Goal: Task Accomplishment & Management: Manage account settings

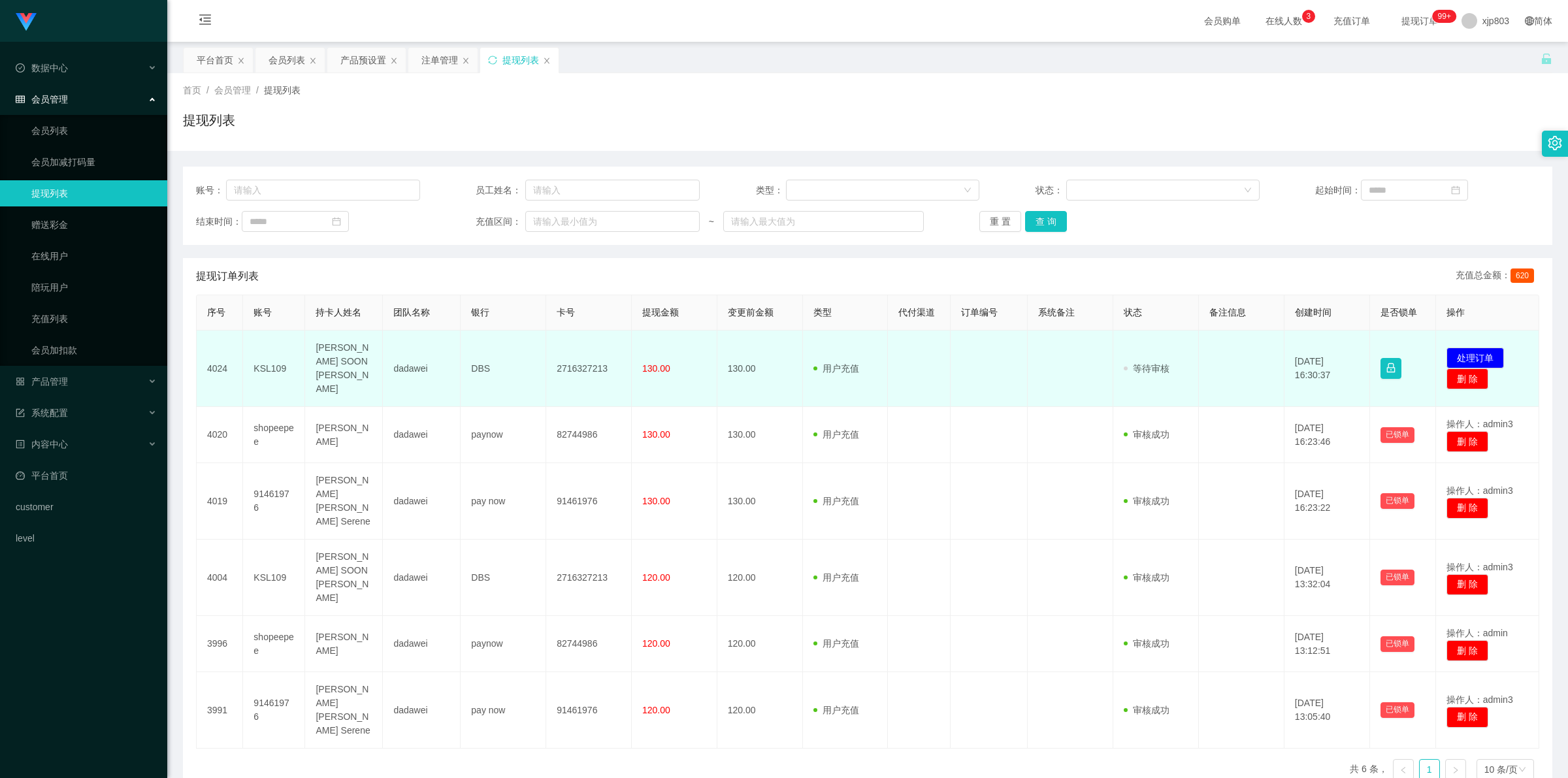
click at [301, 281] on td "KSL109" at bounding box center [274, 369] width 62 height 77
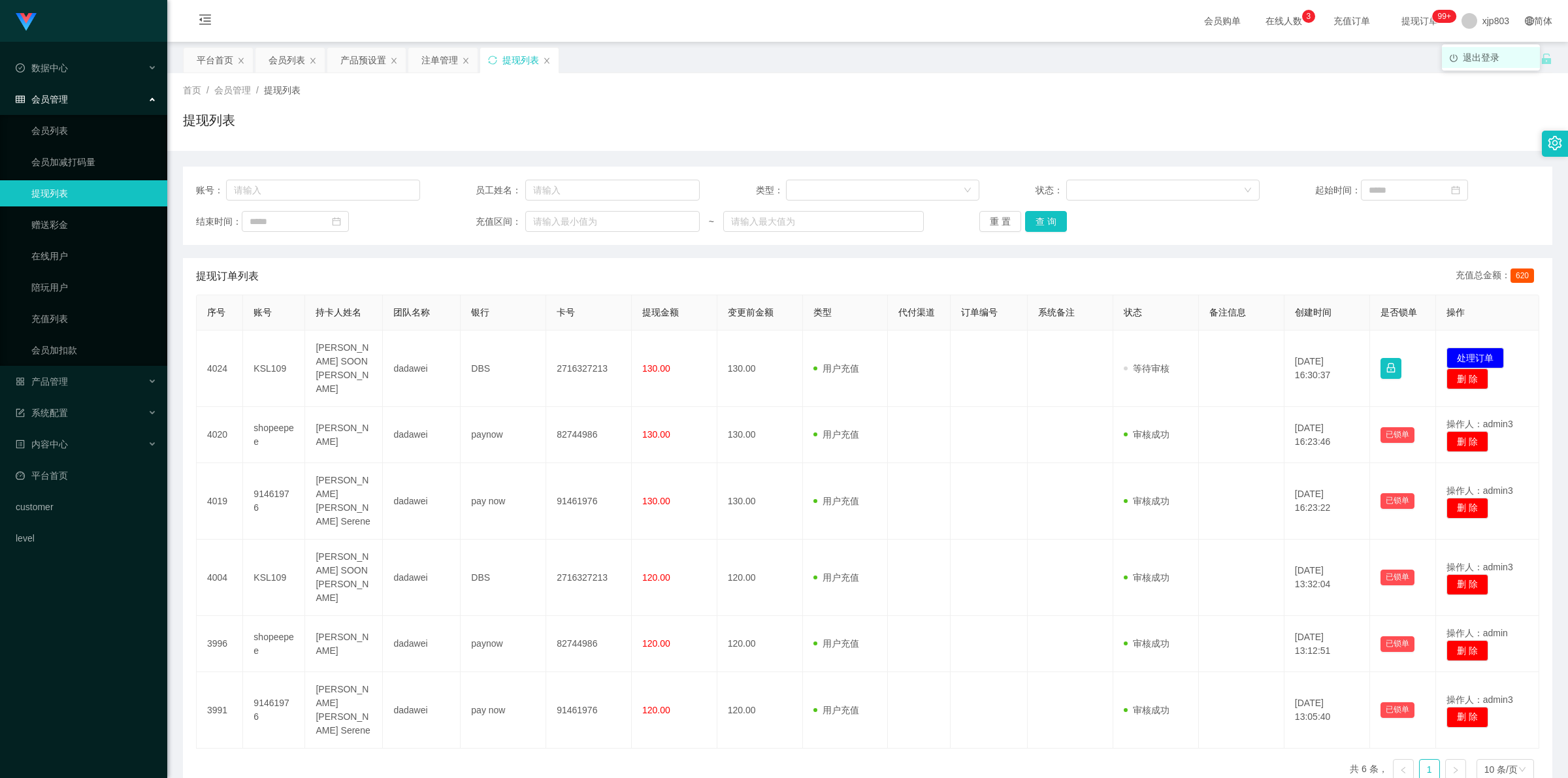
click at [413, 56] on span "退出登录" at bounding box center [1481, 57] width 37 height 11
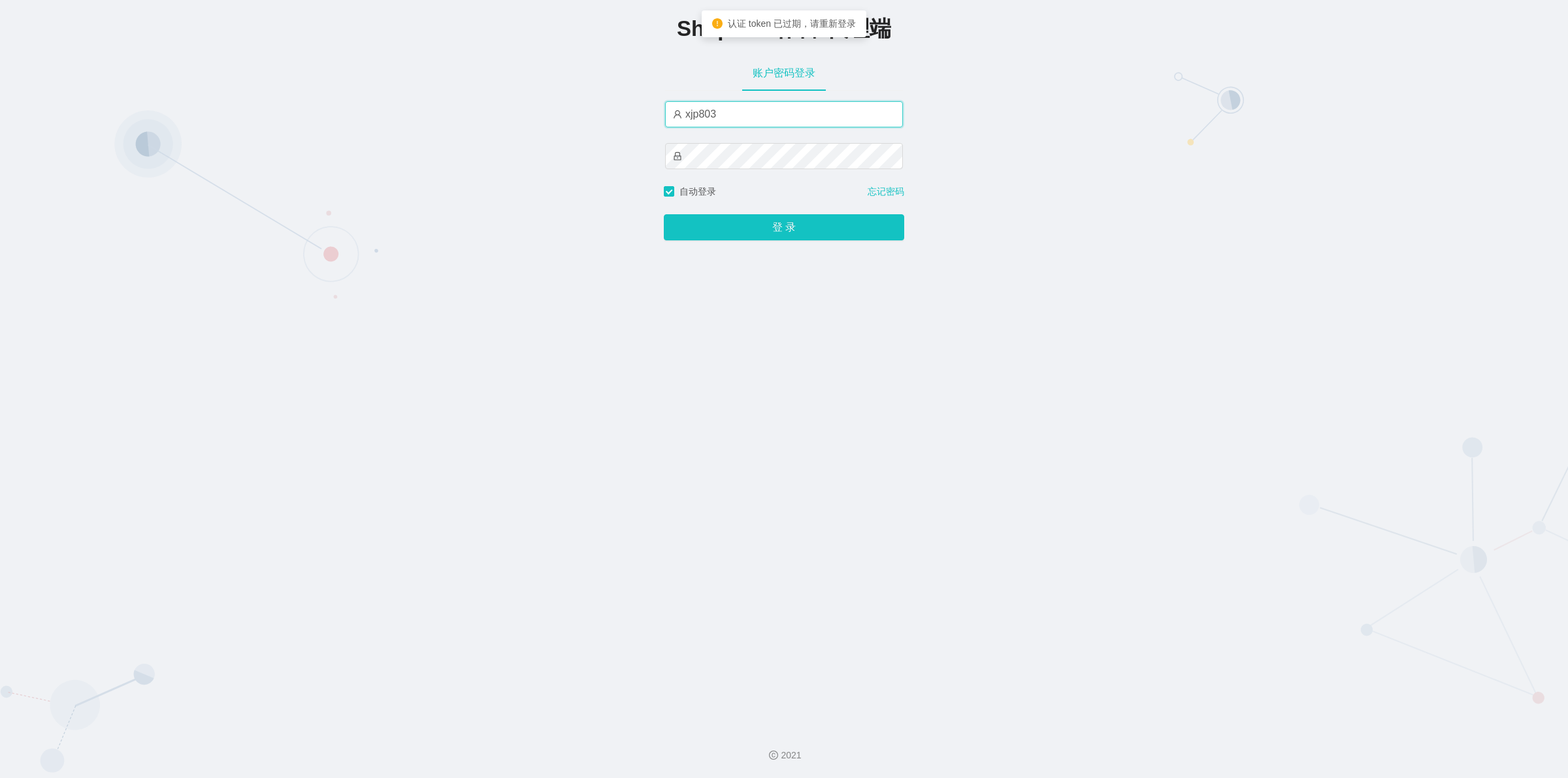
click at [413, 112] on input "xjp803" at bounding box center [783, 114] width 237 height 26
click at [413, 114] on input "xjp803" at bounding box center [783, 114] width 237 height 26
type input "xjp3"
click at [413, 214] on button "登 录" at bounding box center [784, 227] width 241 height 26
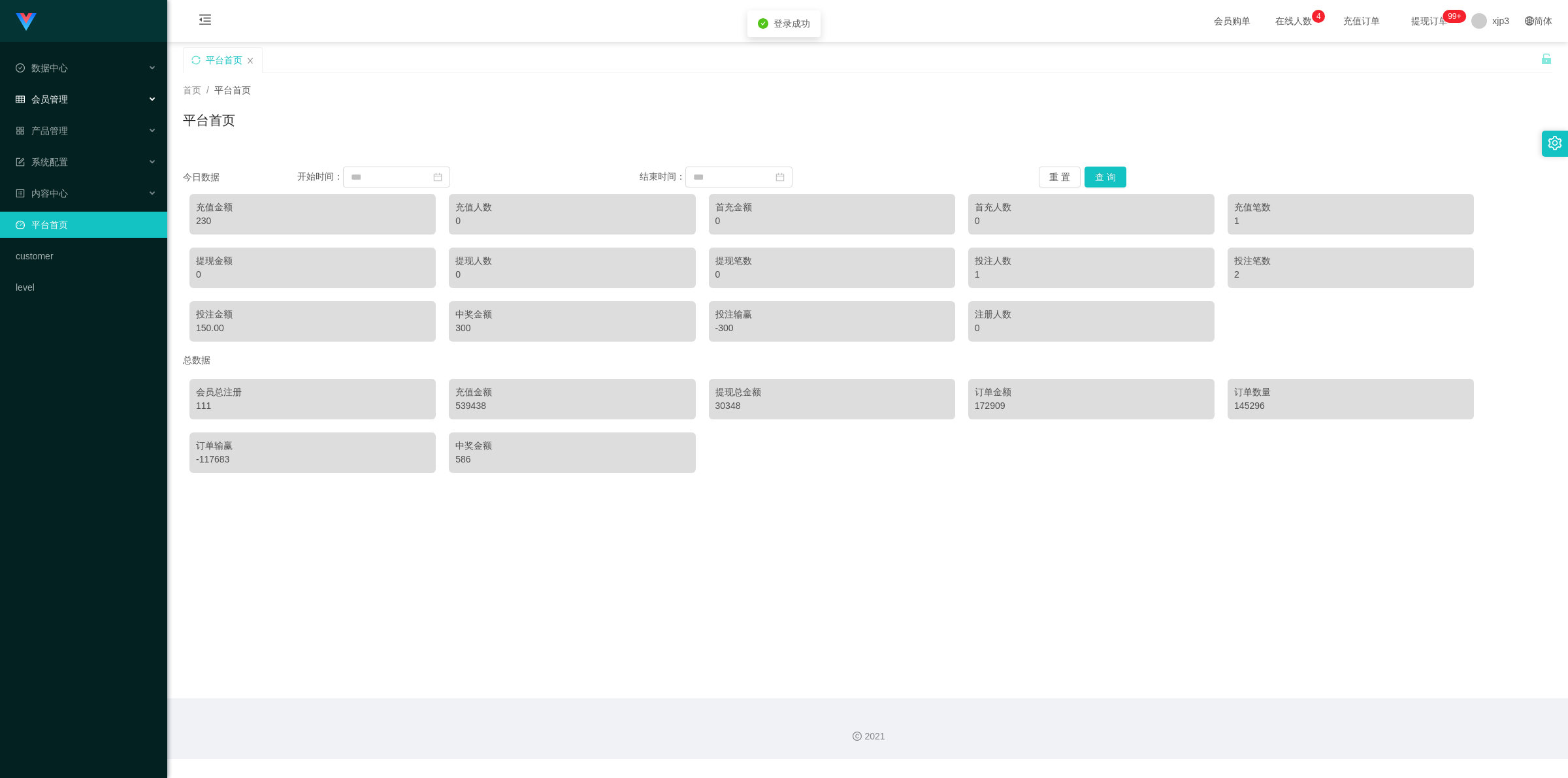
click at [65, 98] on span "会员管理" at bounding box center [42, 99] width 52 height 11
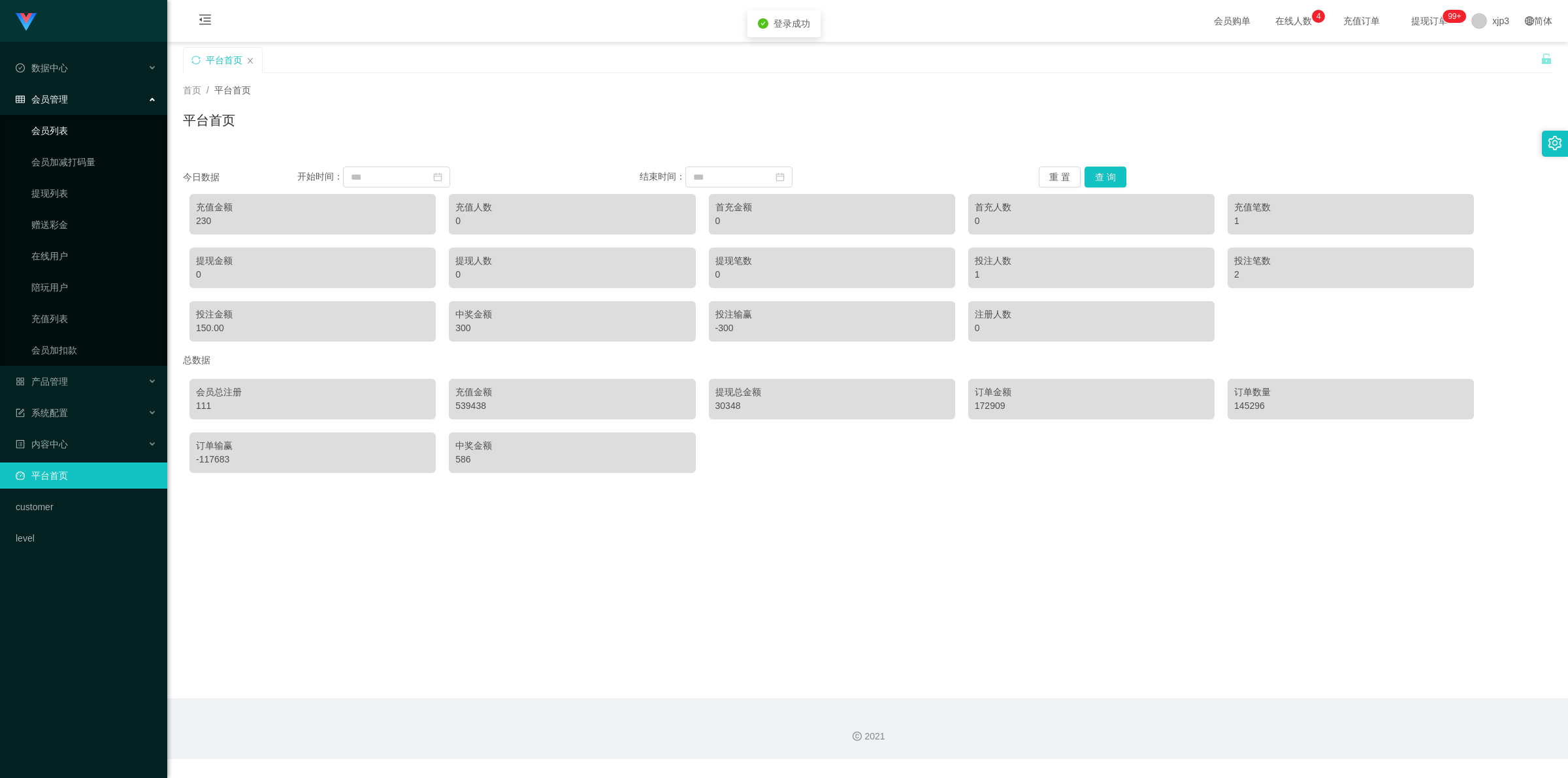
click at [62, 136] on link "会员列表" at bounding box center [94, 130] width 126 height 26
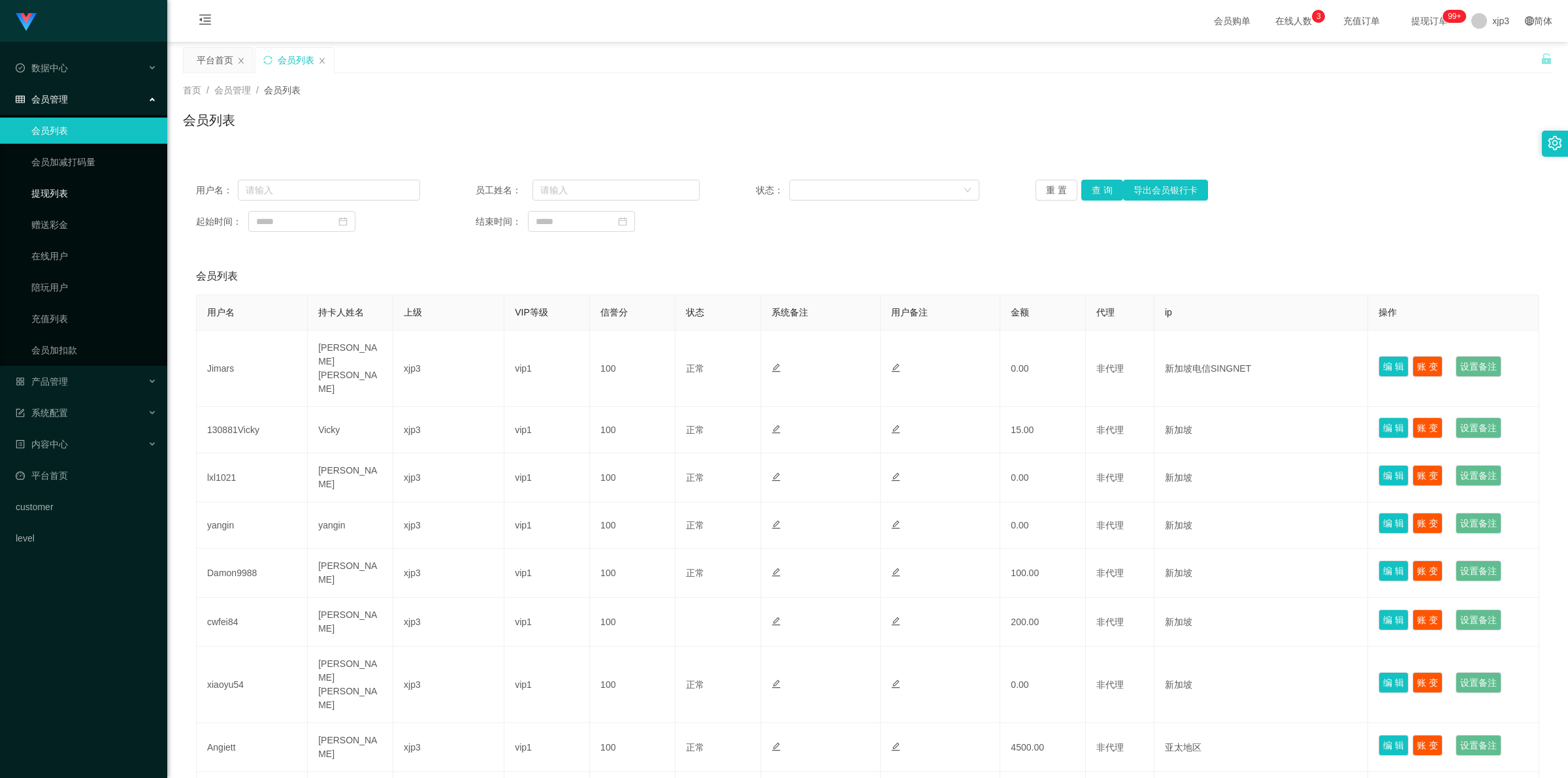
click at [59, 182] on link "提现列表" at bounding box center [94, 192] width 126 height 26
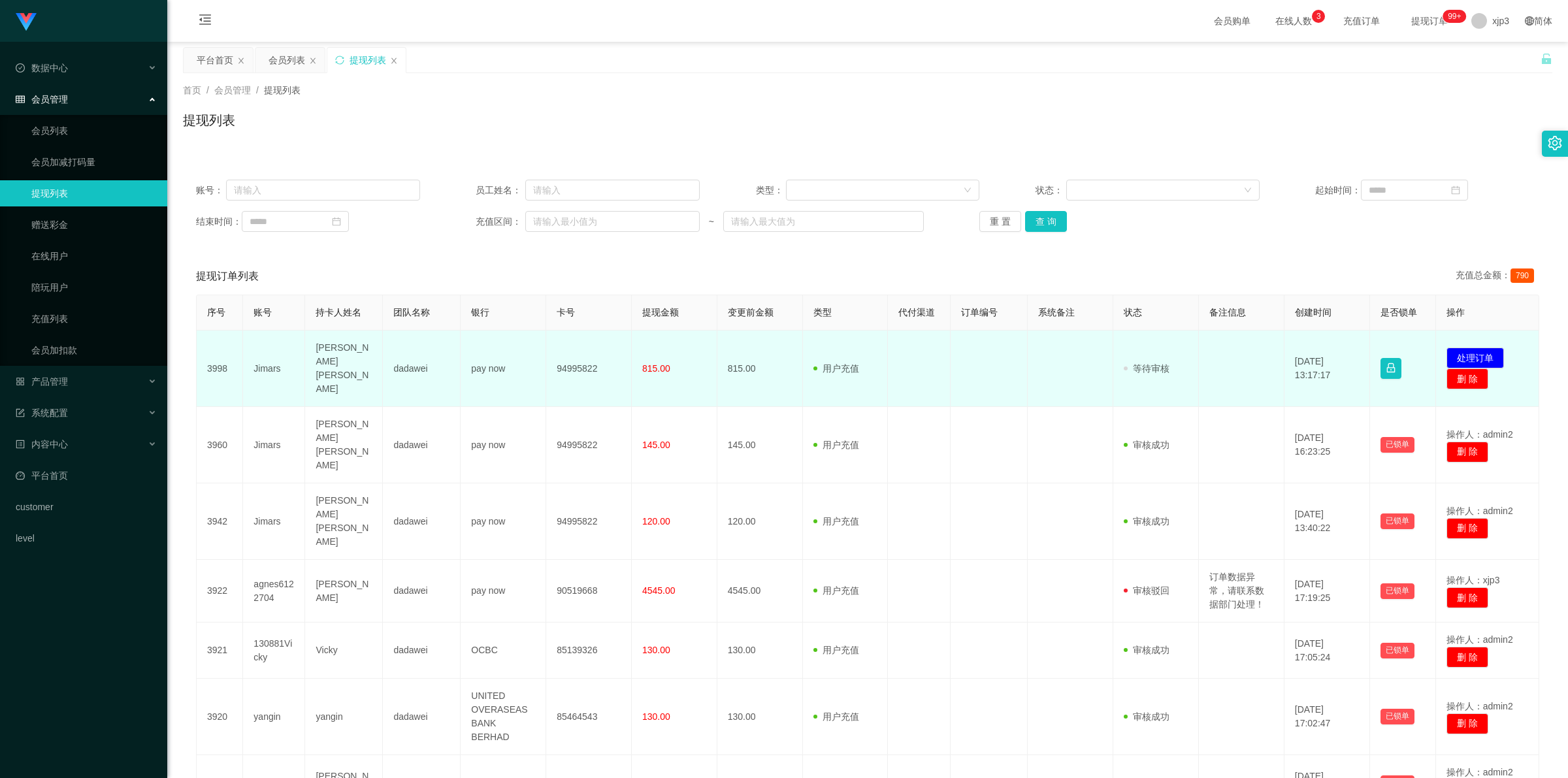
click at [413, 281] on td "94995822" at bounding box center [589, 369] width 86 height 77
copy td "94995822"
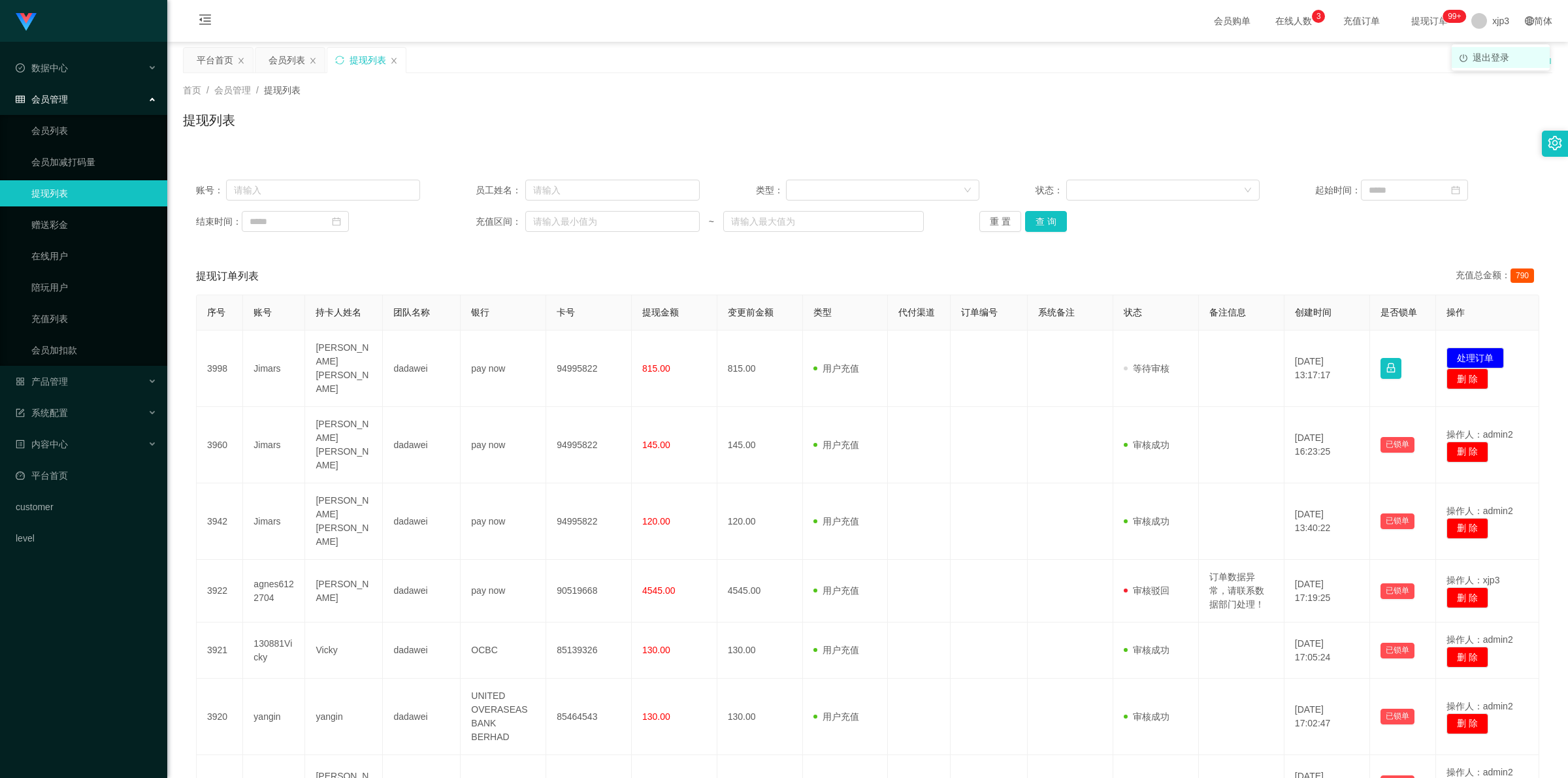
click at [413, 66] on li "退出登录" at bounding box center [1501, 57] width 98 height 21
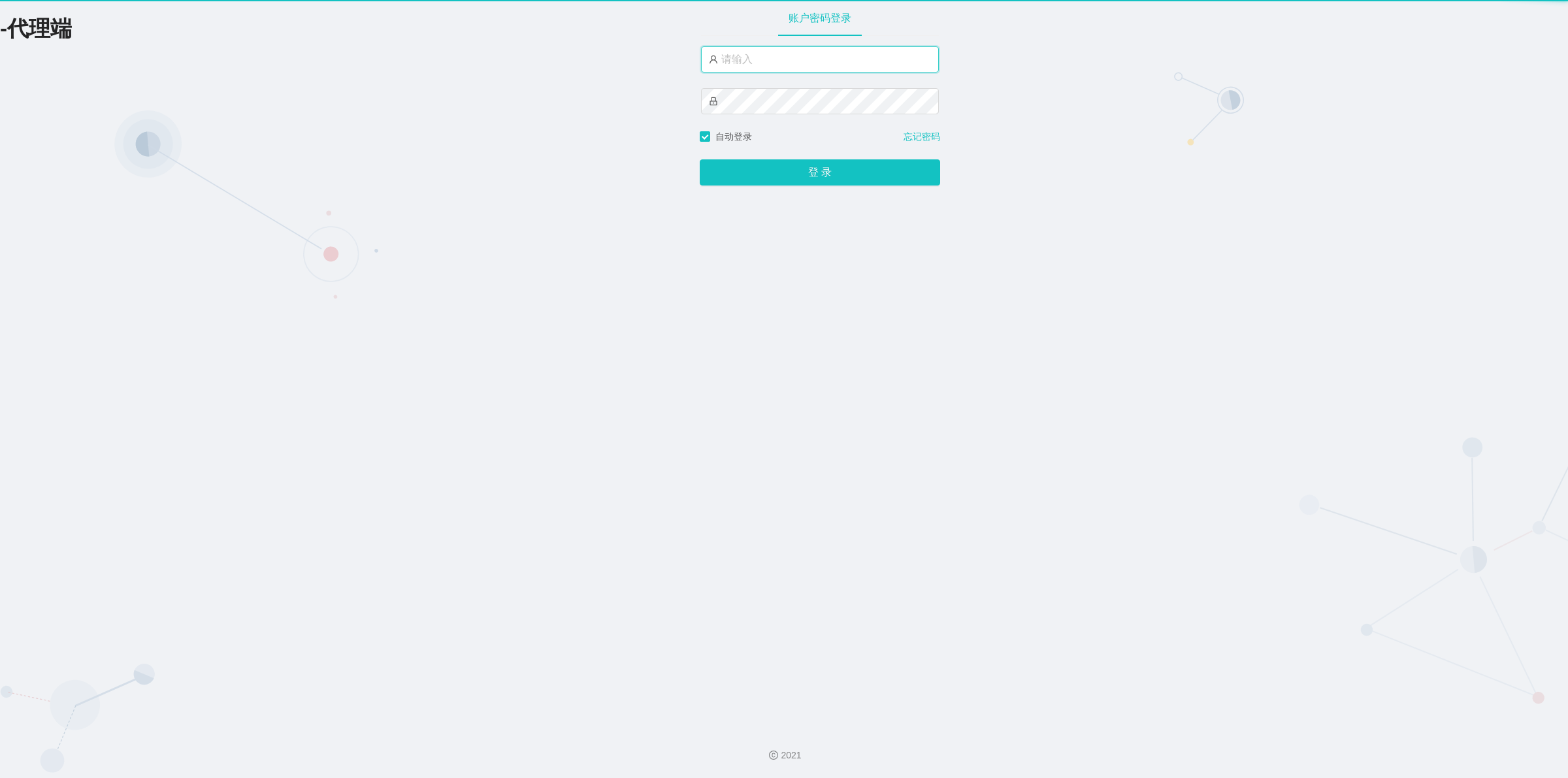
type input "xjp803"
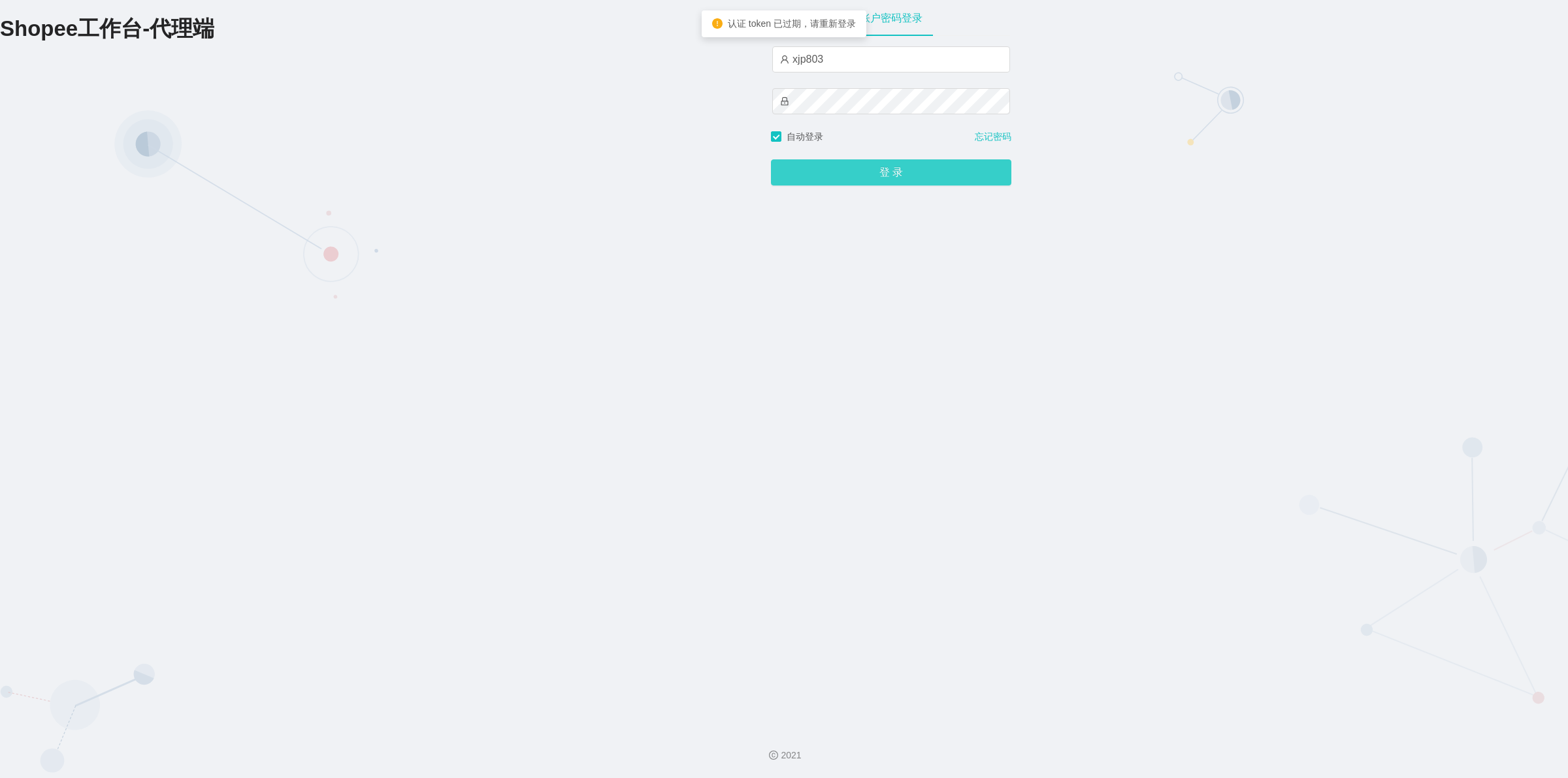
click at [413, 181] on button "登 录" at bounding box center [891, 172] width 241 height 26
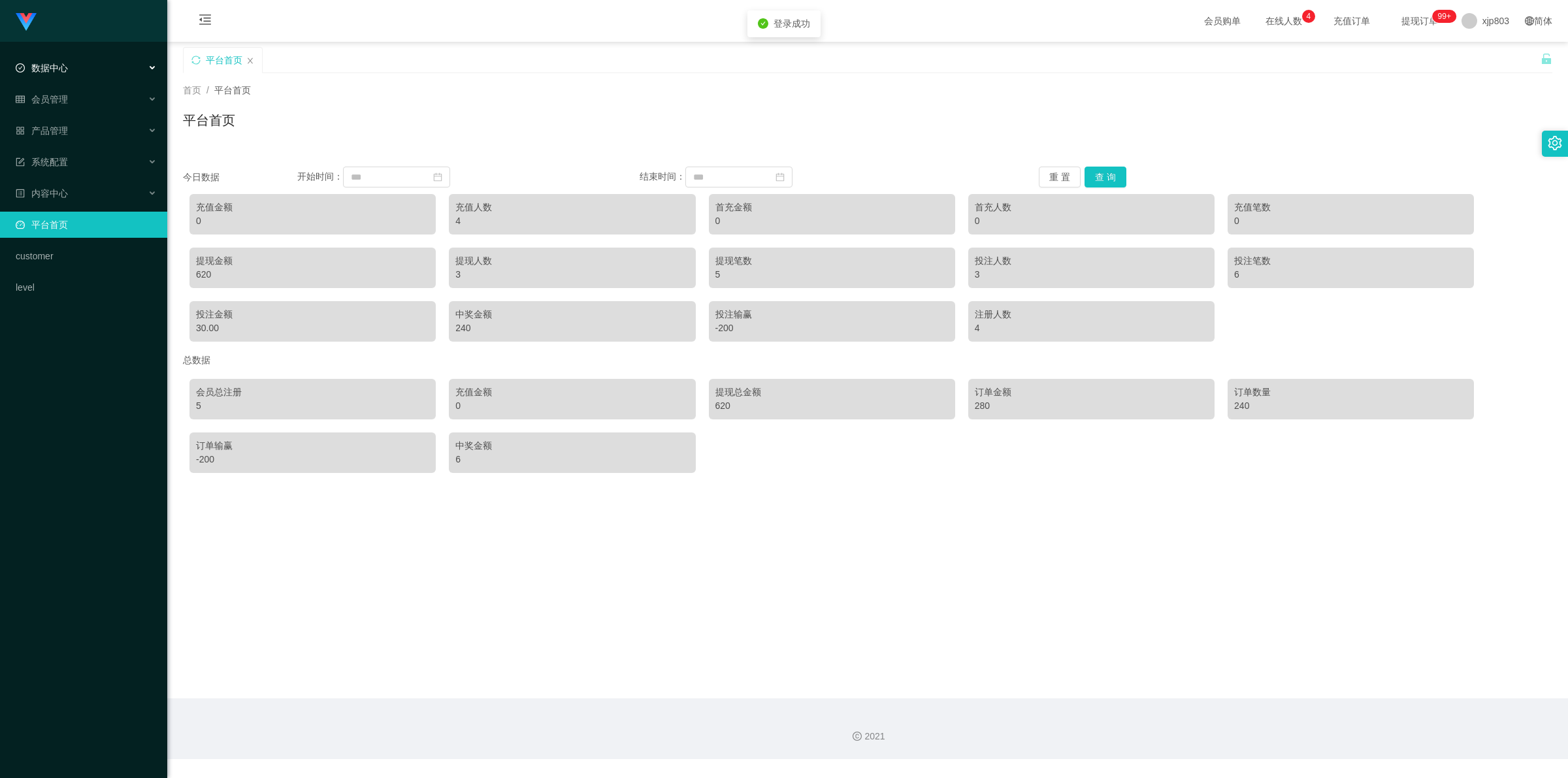
click at [65, 66] on span "数据中心" at bounding box center [42, 67] width 52 height 11
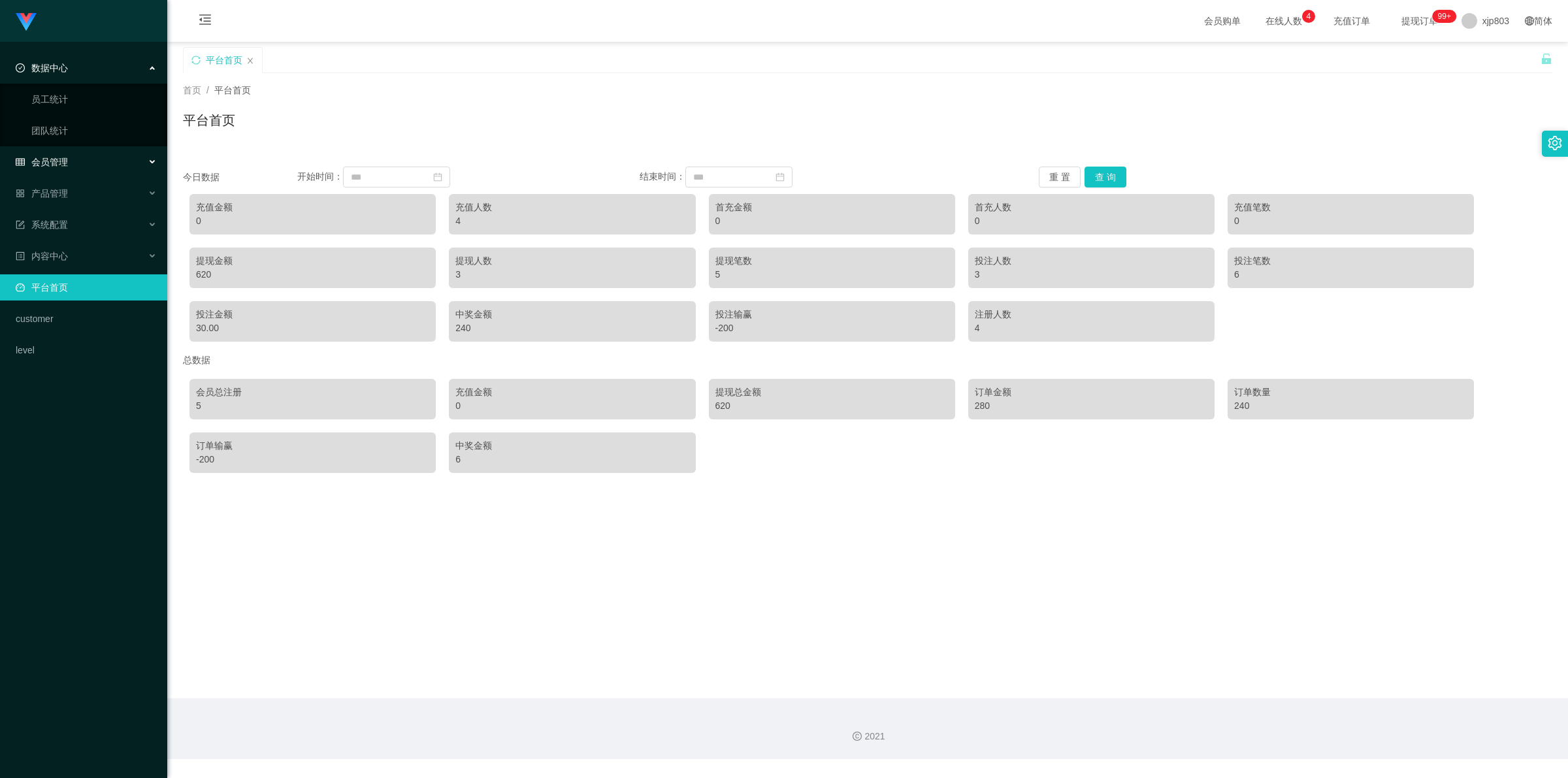
click at [56, 165] on span "会员管理" at bounding box center [42, 162] width 52 height 11
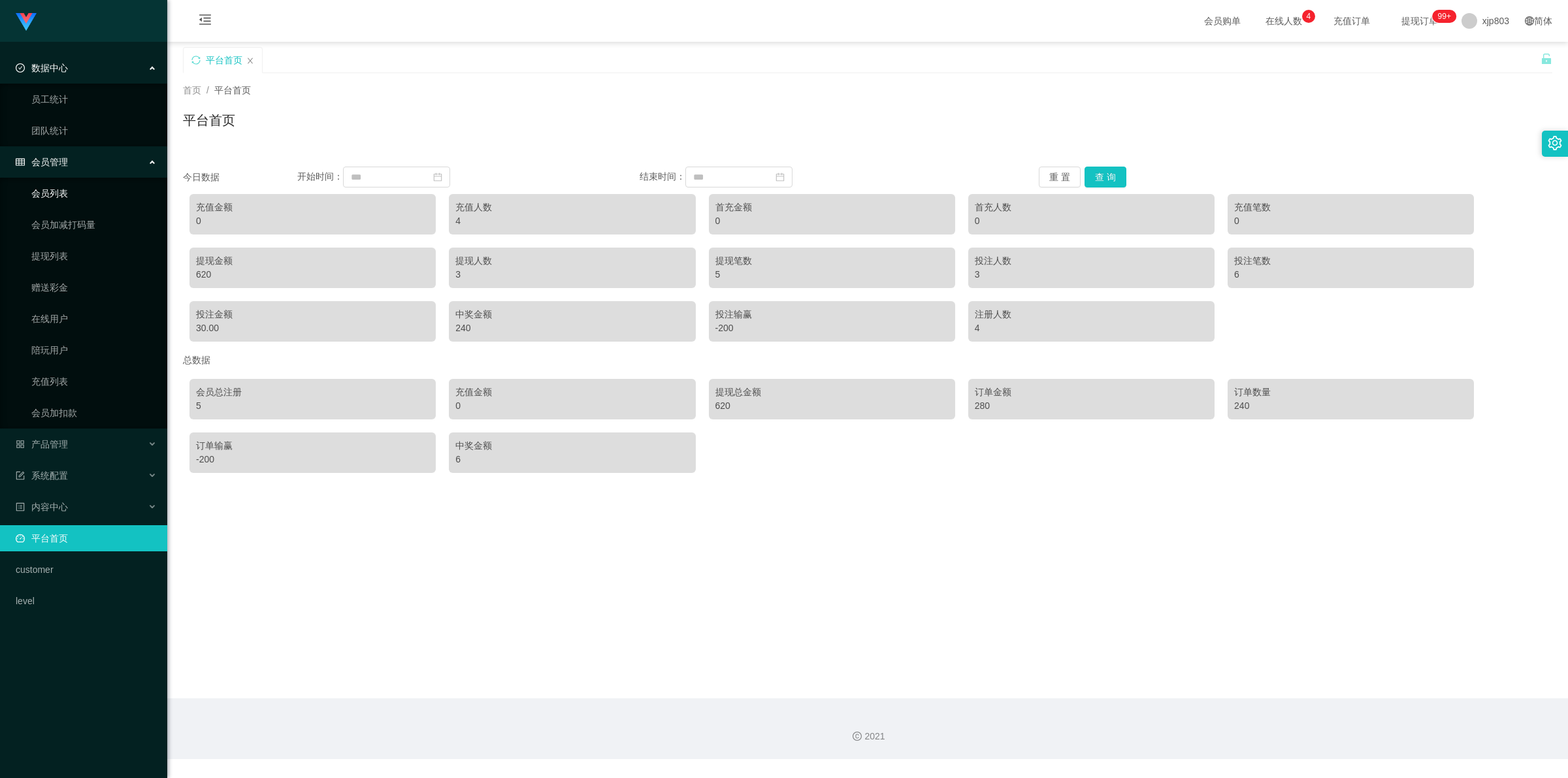
click at [67, 199] on link "会员列表" at bounding box center [94, 192] width 126 height 26
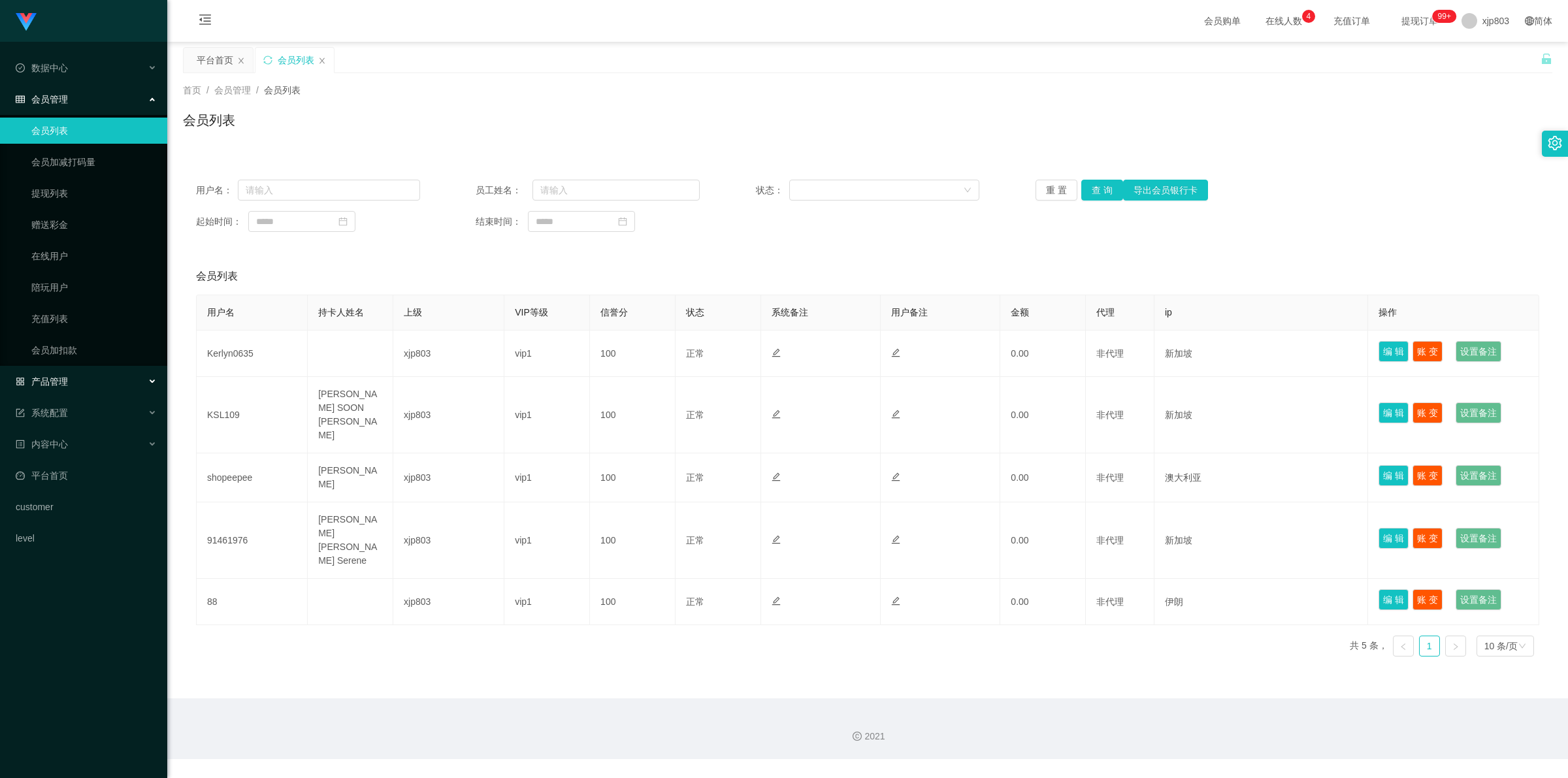
click at [49, 281] on div "产品管理" at bounding box center [83, 381] width 167 height 26
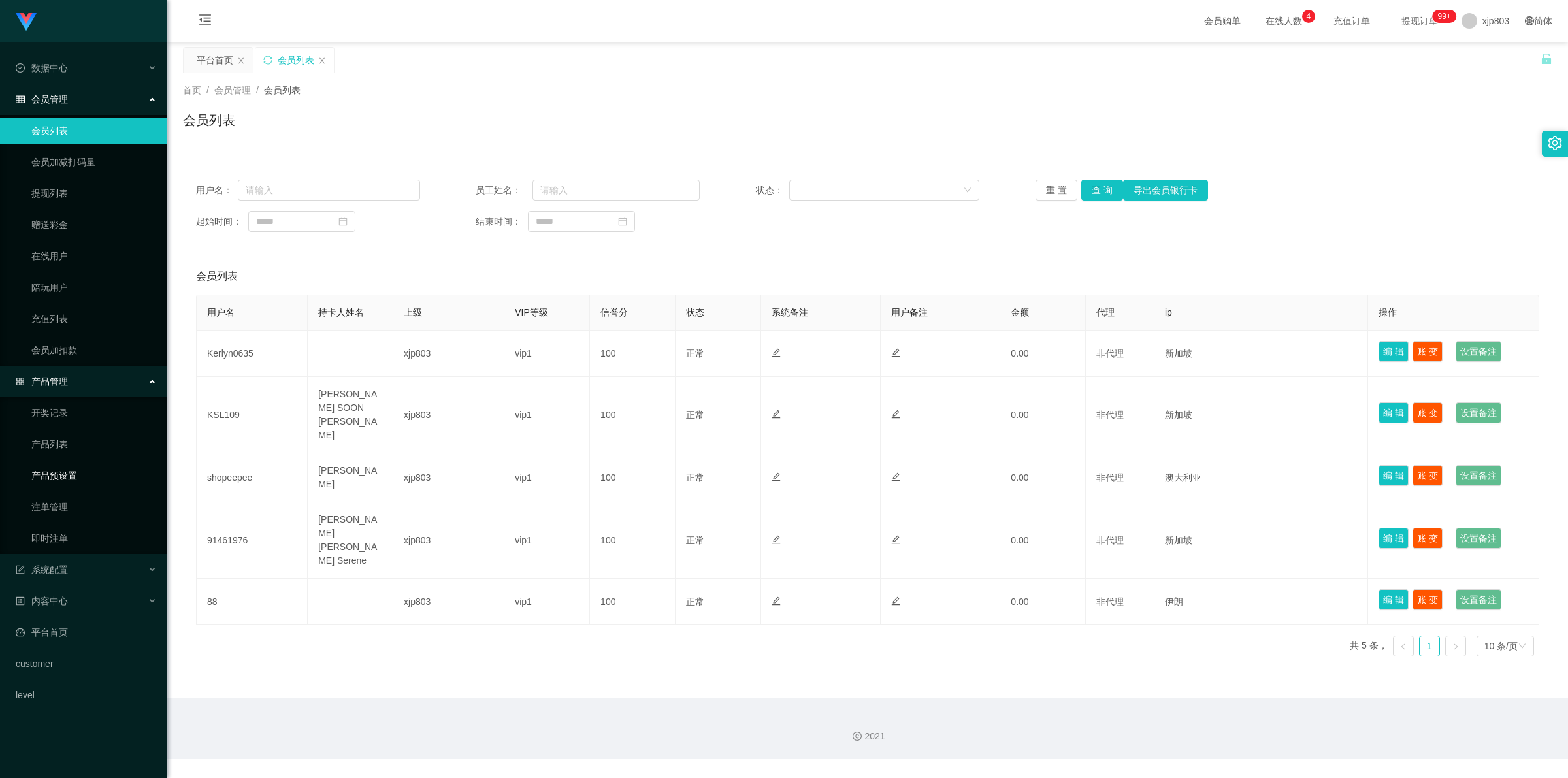
click at [67, 281] on link "产品预设置" at bounding box center [94, 475] width 126 height 26
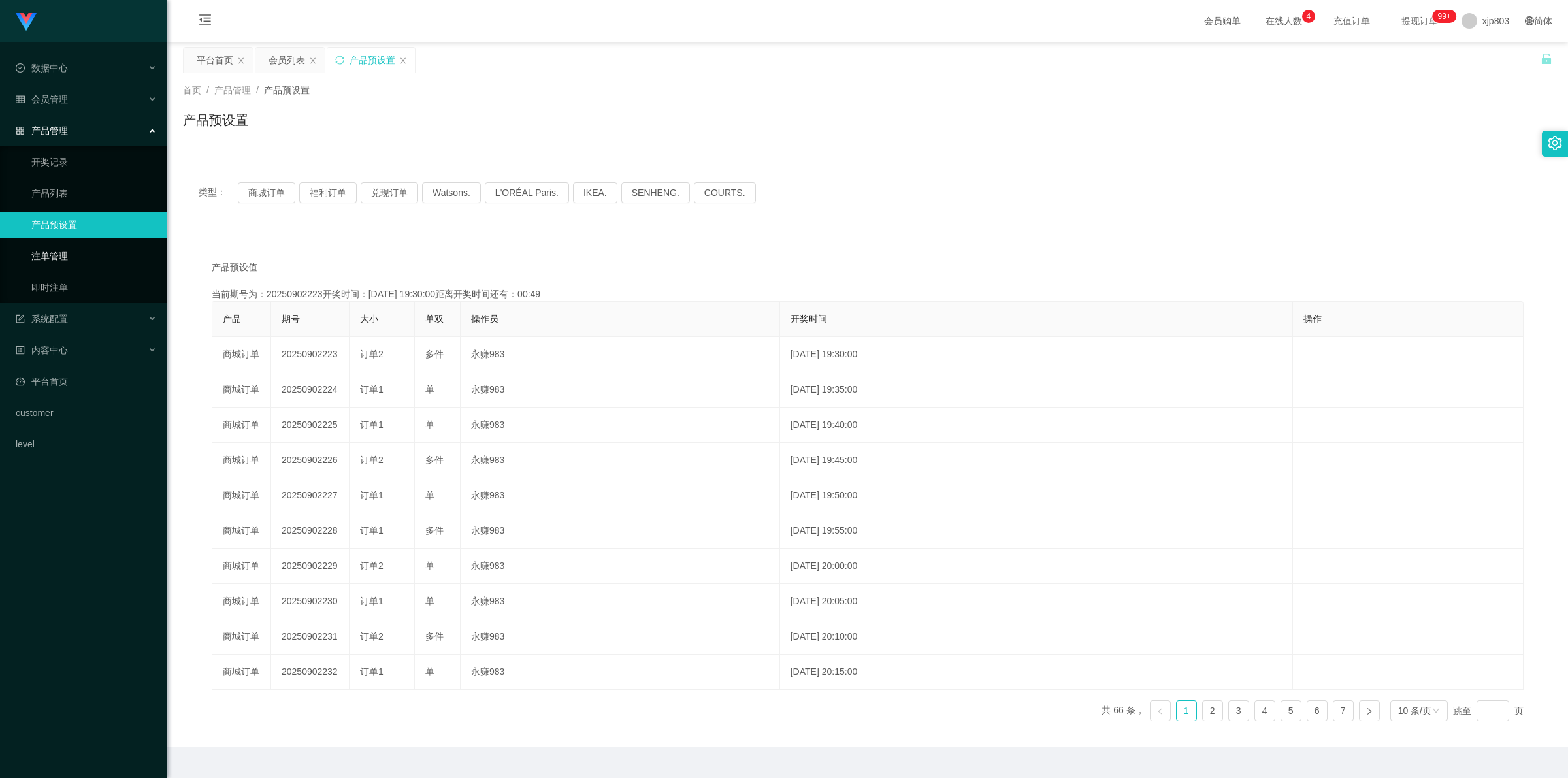
click at [72, 260] on link "注单管理" at bounding box center [94, 256] width 126 height 26
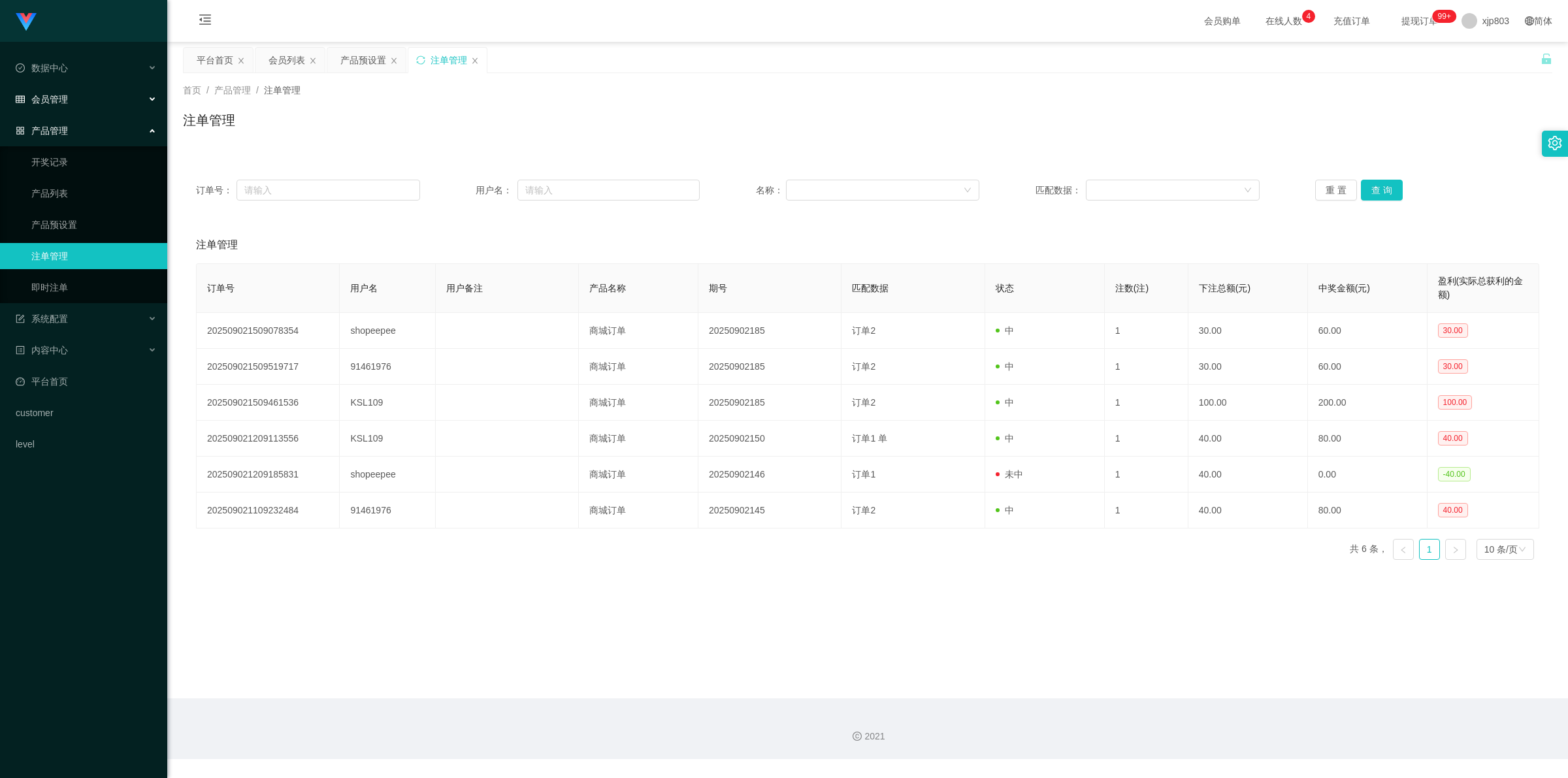
click at [86, 93] on div "会员管理" at bounding box center [83, 99] width 167 height 26
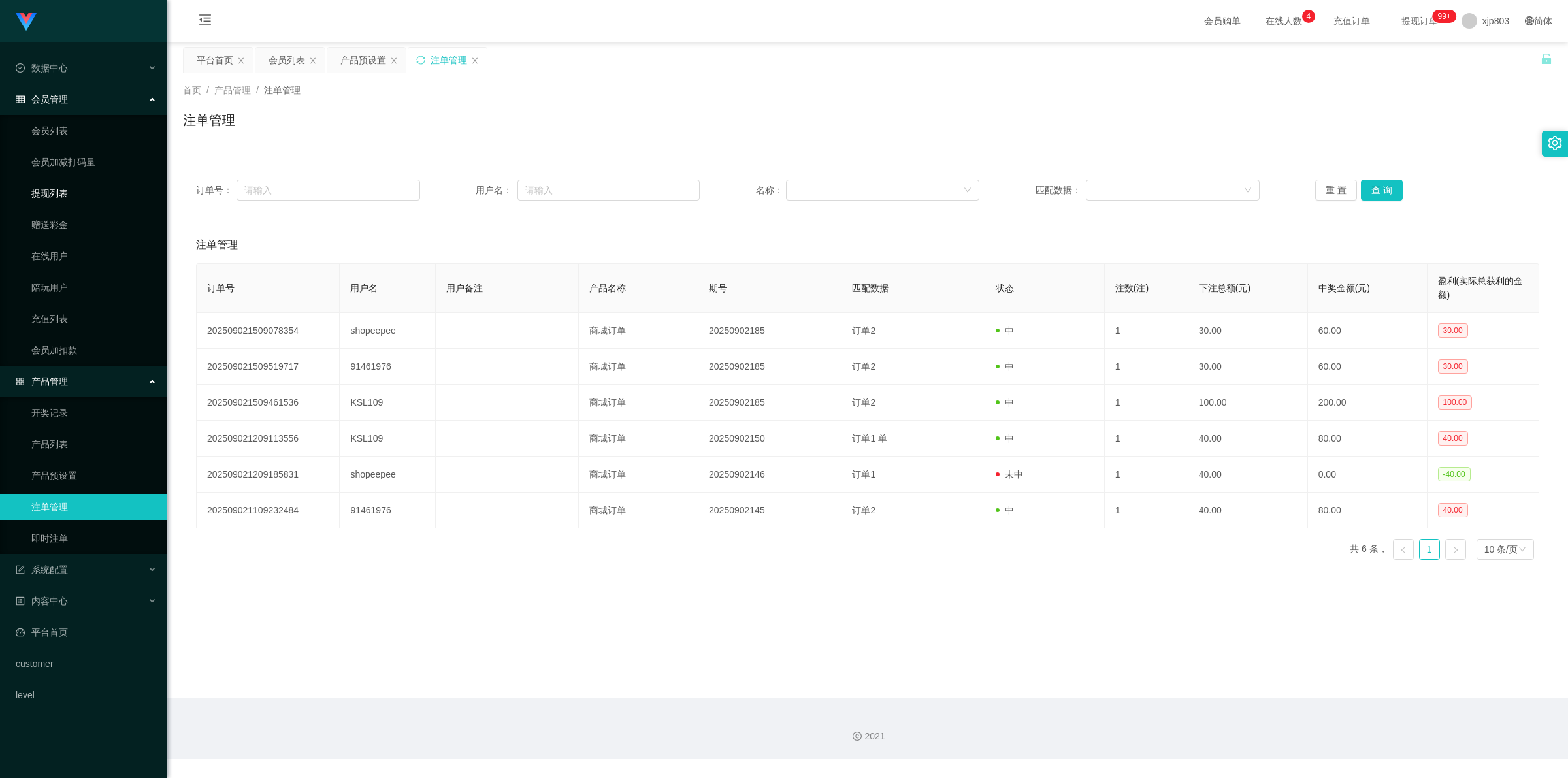
click at [56, 197] on link "提现列表" at bounding box center [94, 192] width 126 height 26
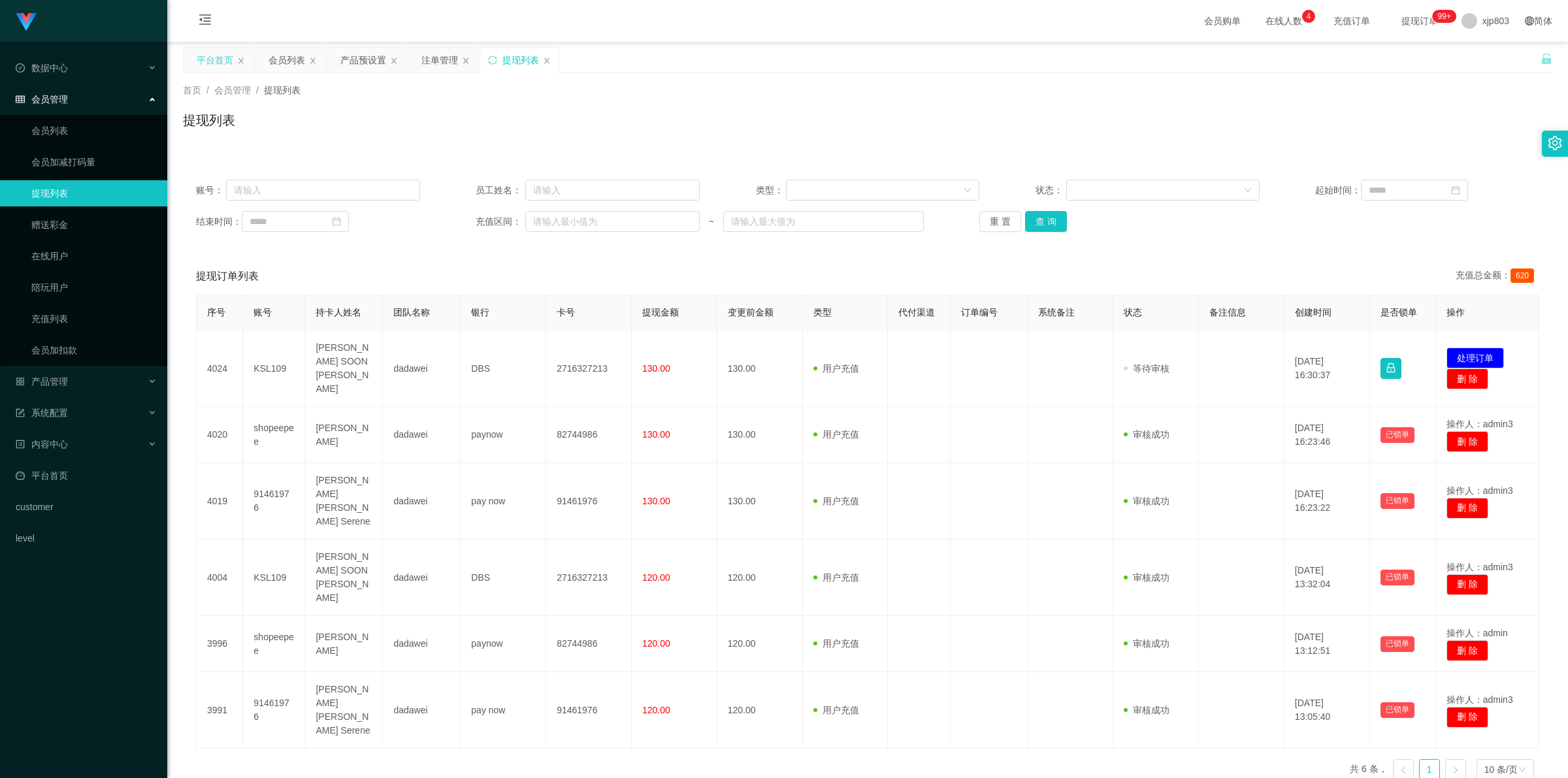
click at [211, 56] on div "平台首页" at bounding box center [215, 60] width 37 height 25
